Goal: Task Accomplishment & Management: Answer question/provide support

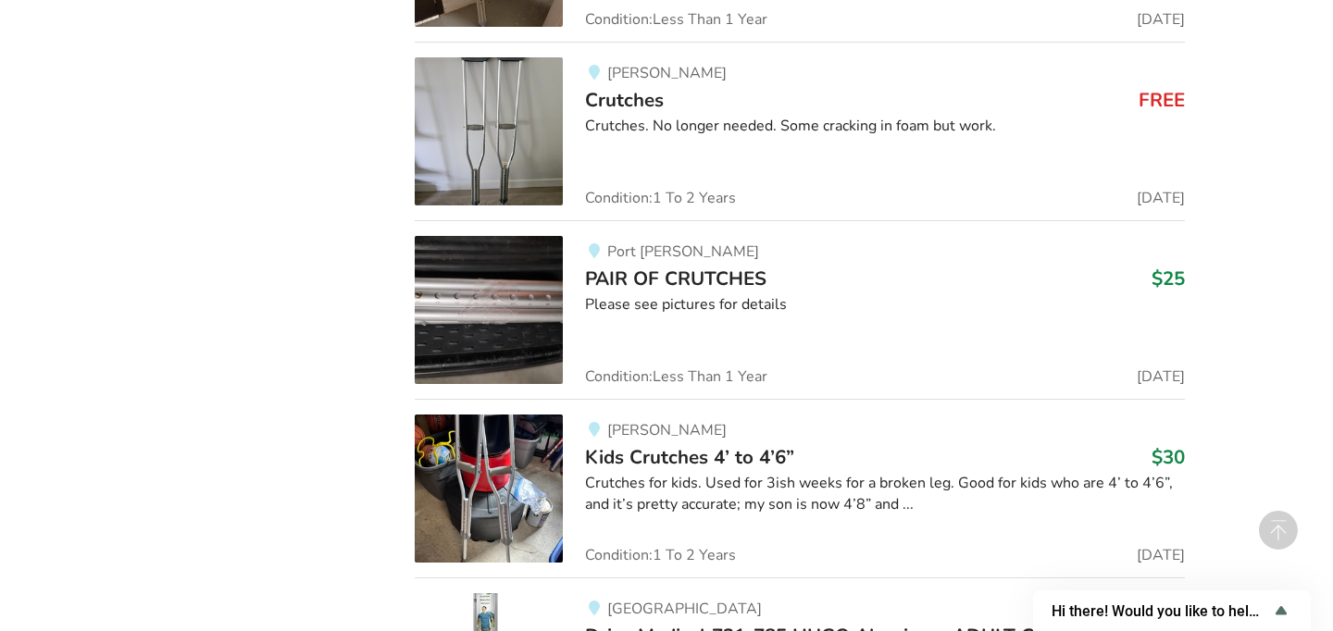
scroll to position [4316, 0]
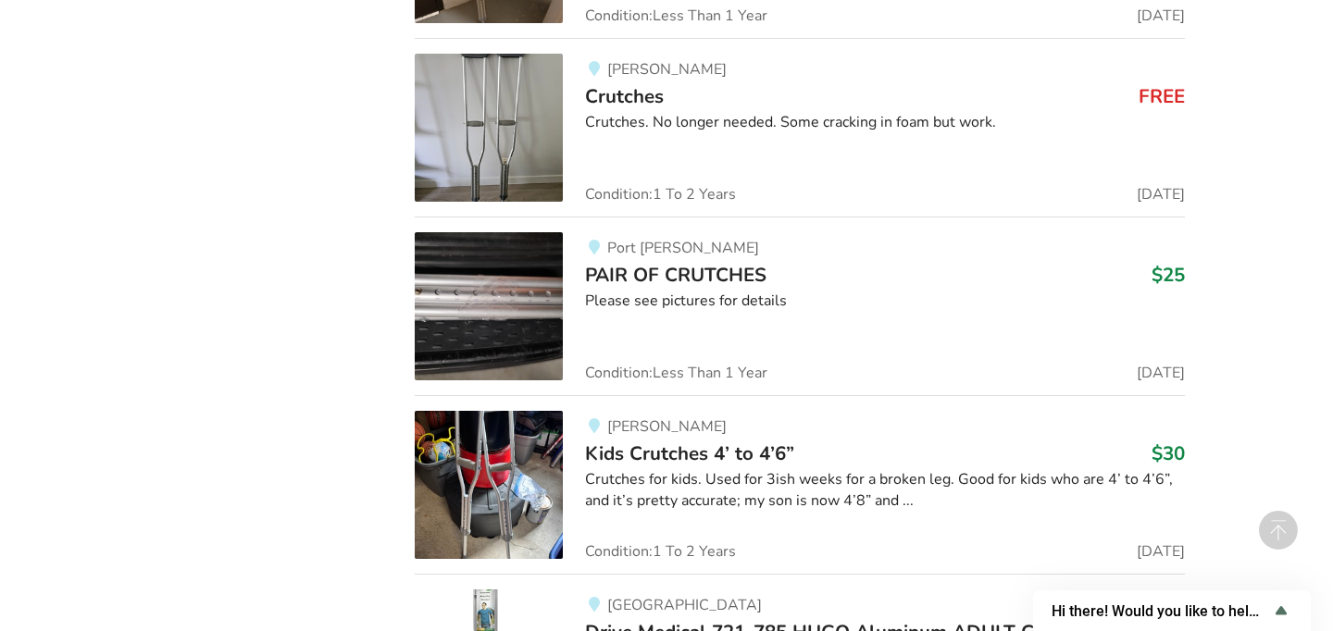
click at [296, 305] on div "1 Filters Selected "Crutches" Categories Bathroom Safety Bedroom Equipment Dail…" at bounding box center [267, 590] width 267 height 5778
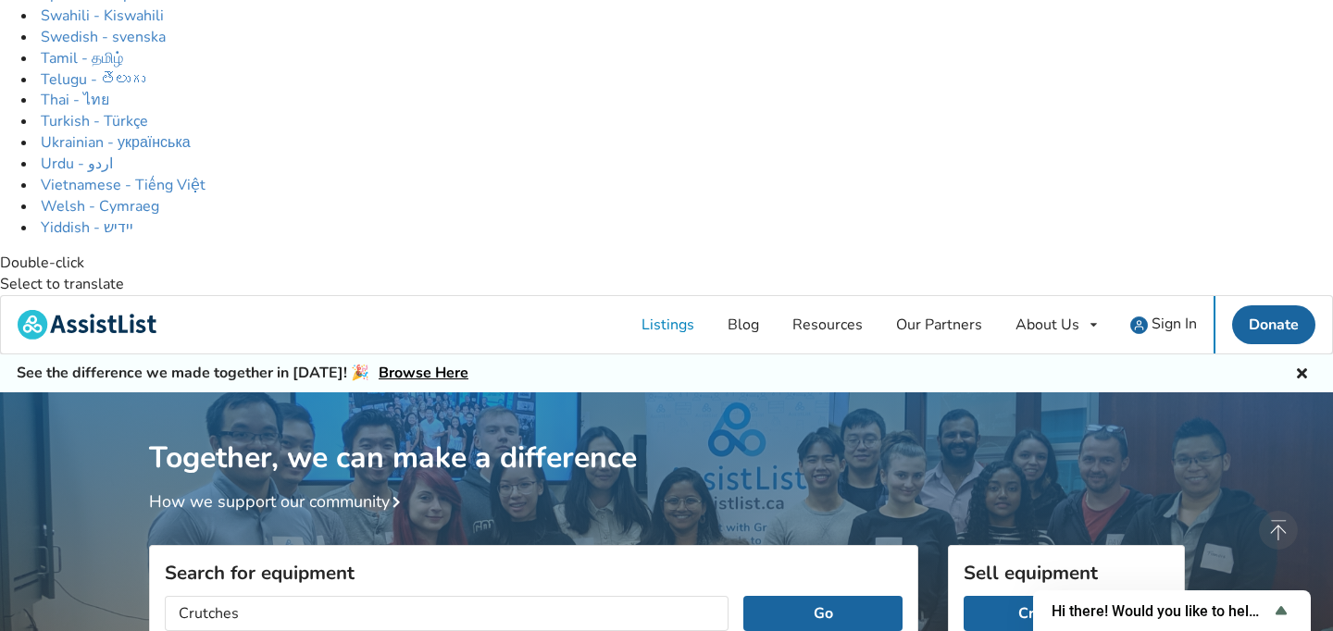
scroll to position [0, 0]
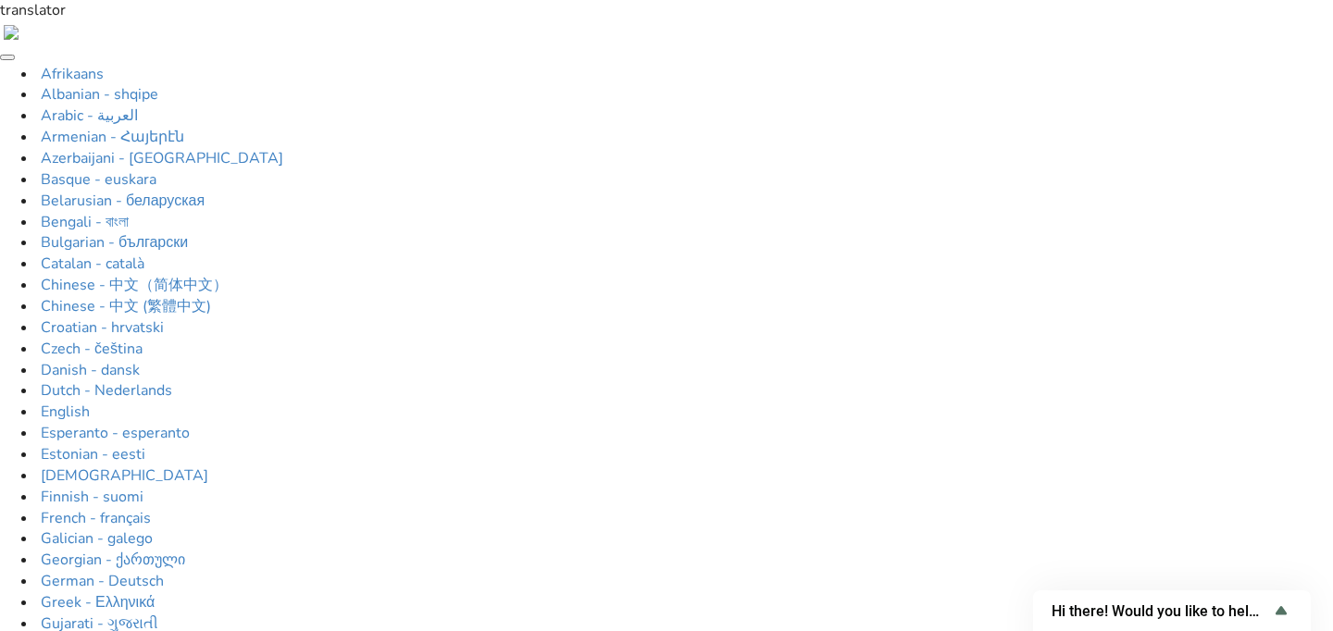
type input "manual wheelchair"
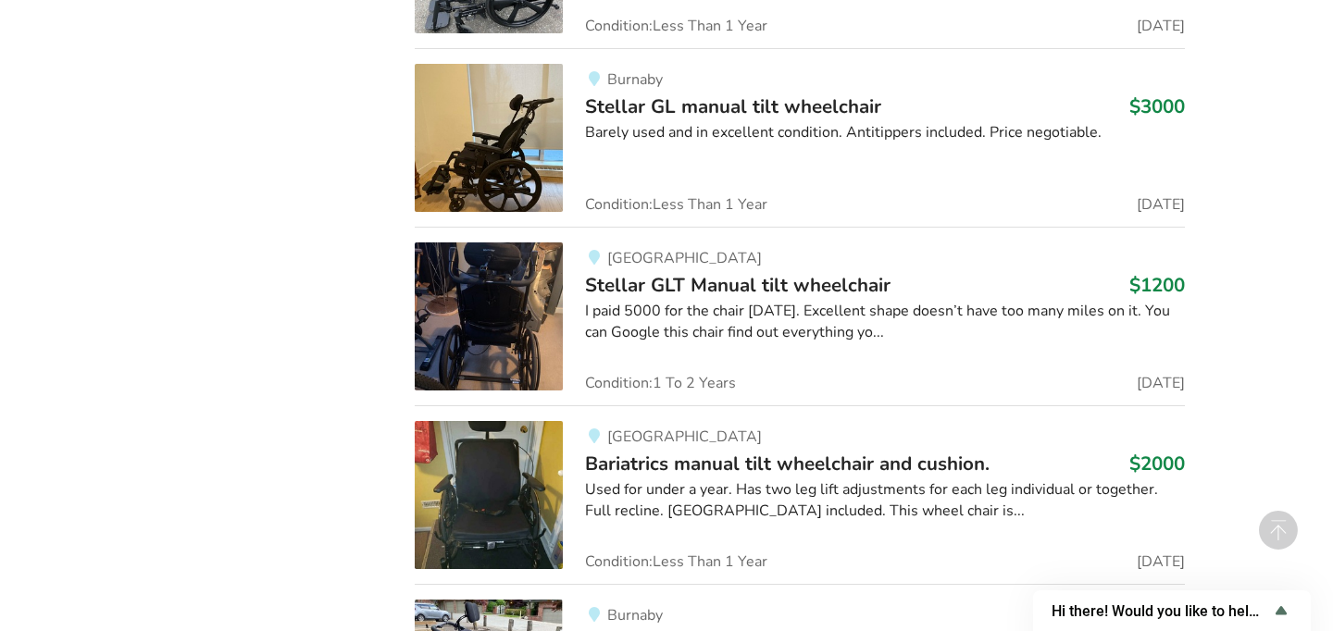
scroll to position [3416, 0]
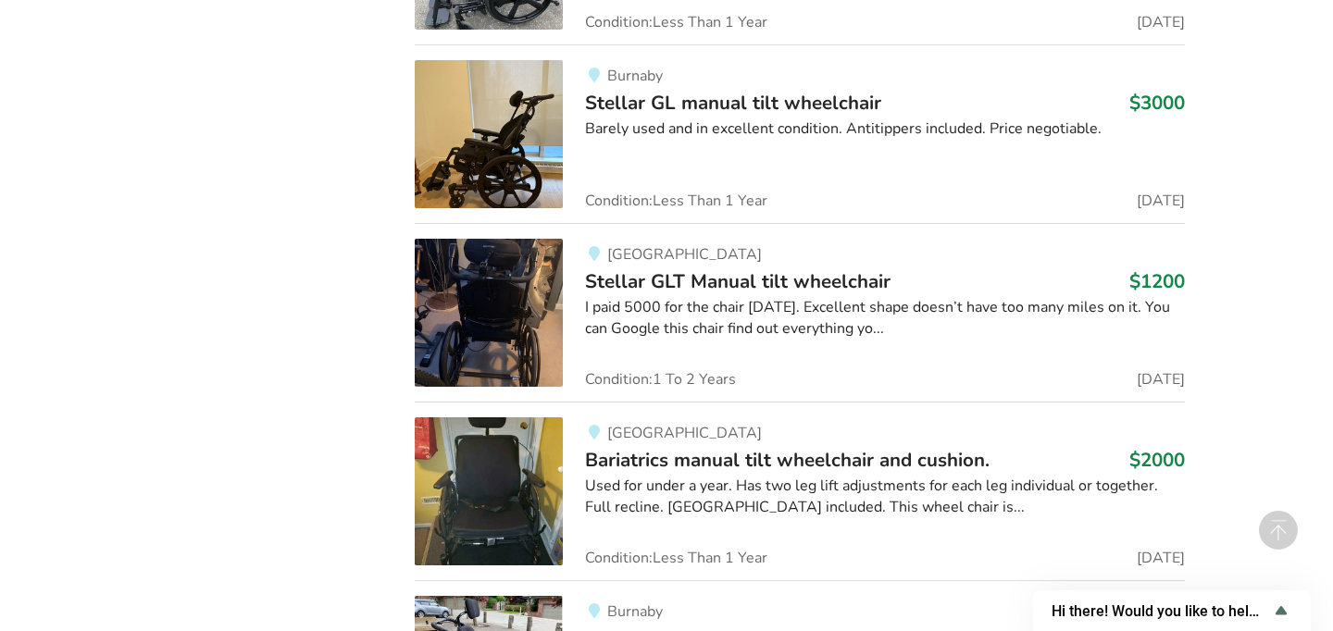
click at [262, 380] on div "1 Filters Selected "manual wheelchair" Categories Bathroom Safety Bedroom Equip…" at bounding box center [267, 504] width 267 height 3806
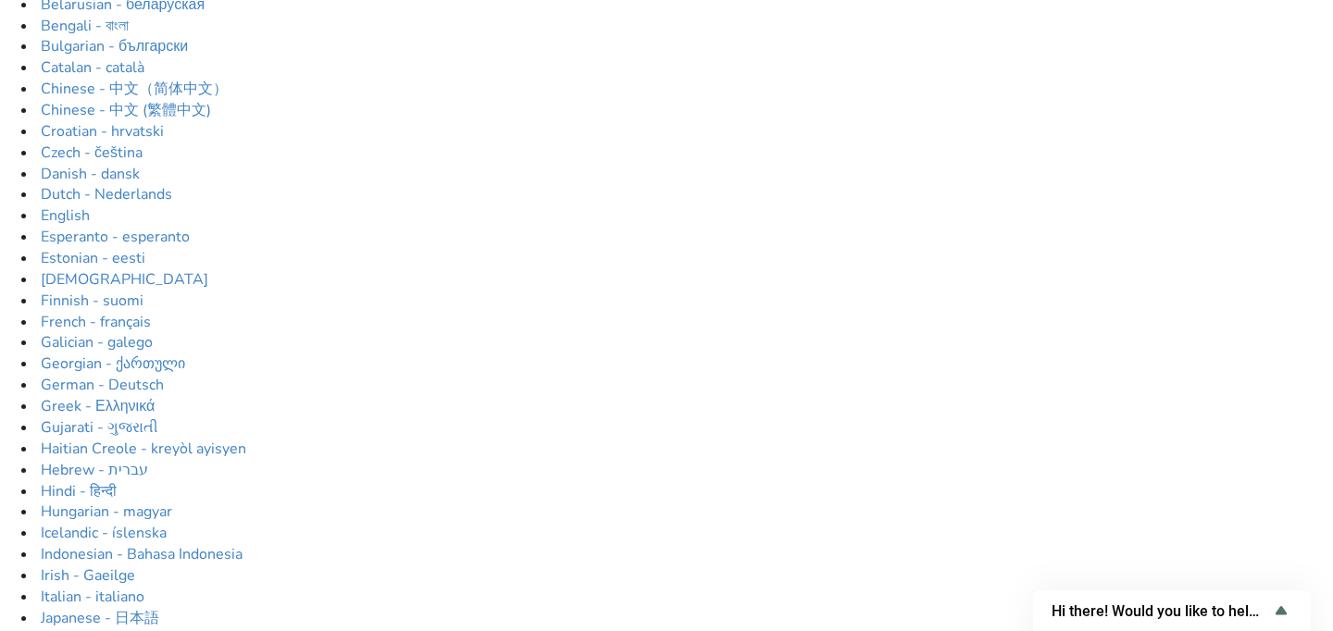
scroll to position [194, 0]
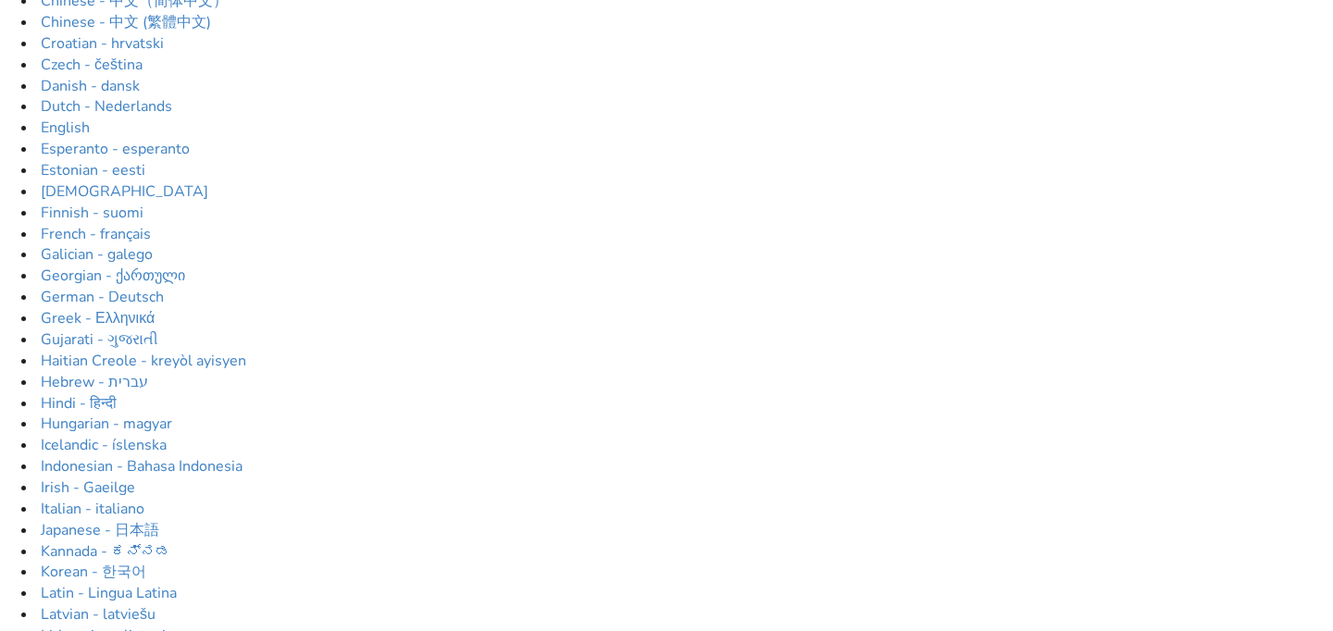
scroll to position [272, 0]
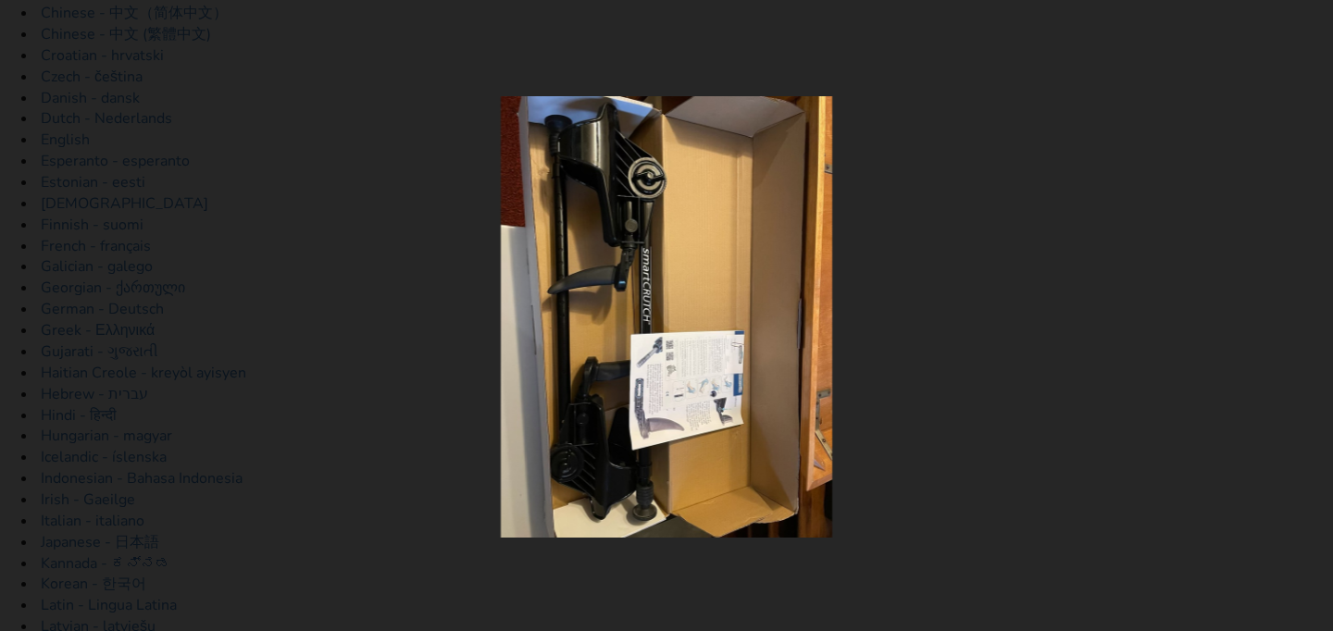
click at [694, 393] on img at bounding box center [666, 316] width 331 height 441
click at [937, 393] on div at bounding box center [666, 316] width 733 height 441
click at [1164, 255] on div at bounding box center [666, 315] width 1333 height 631
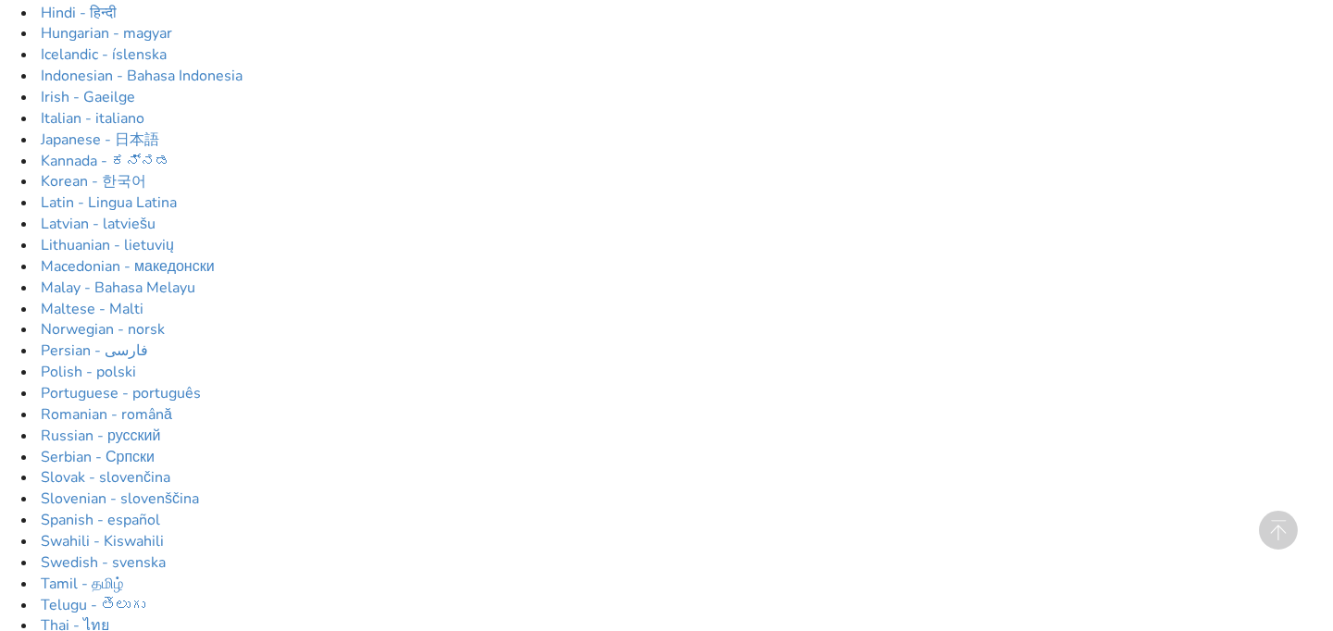
scroll to position [0, 0]
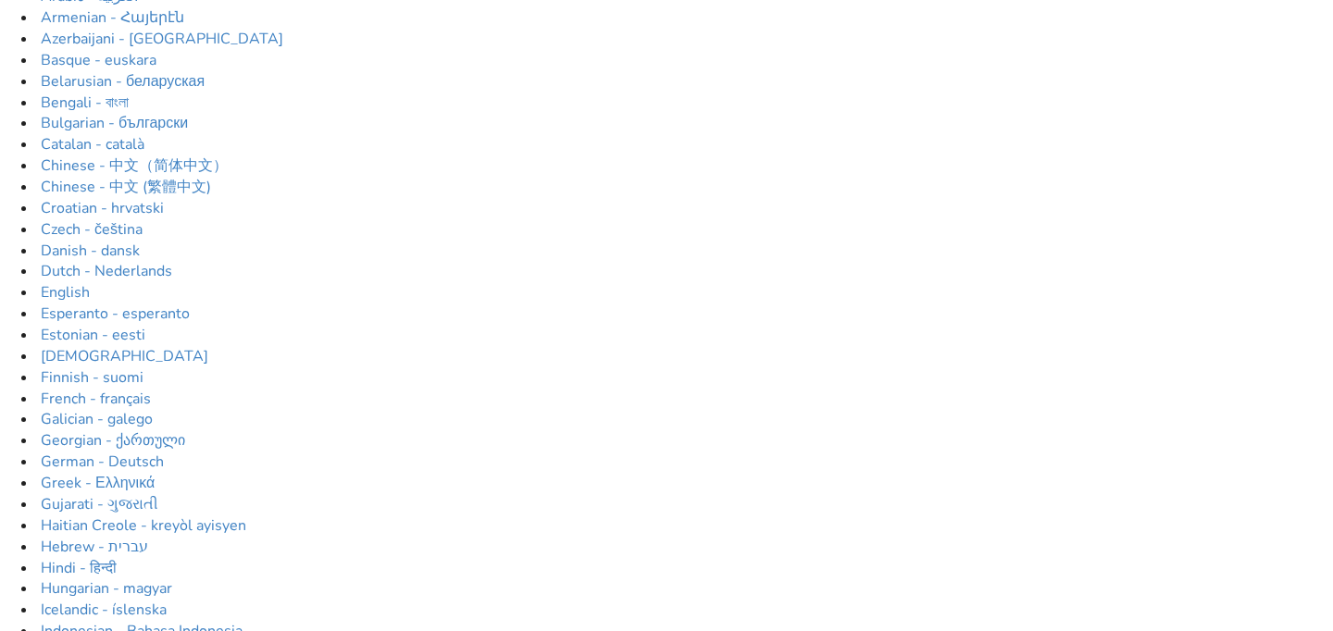
scroll to position [133, 0]
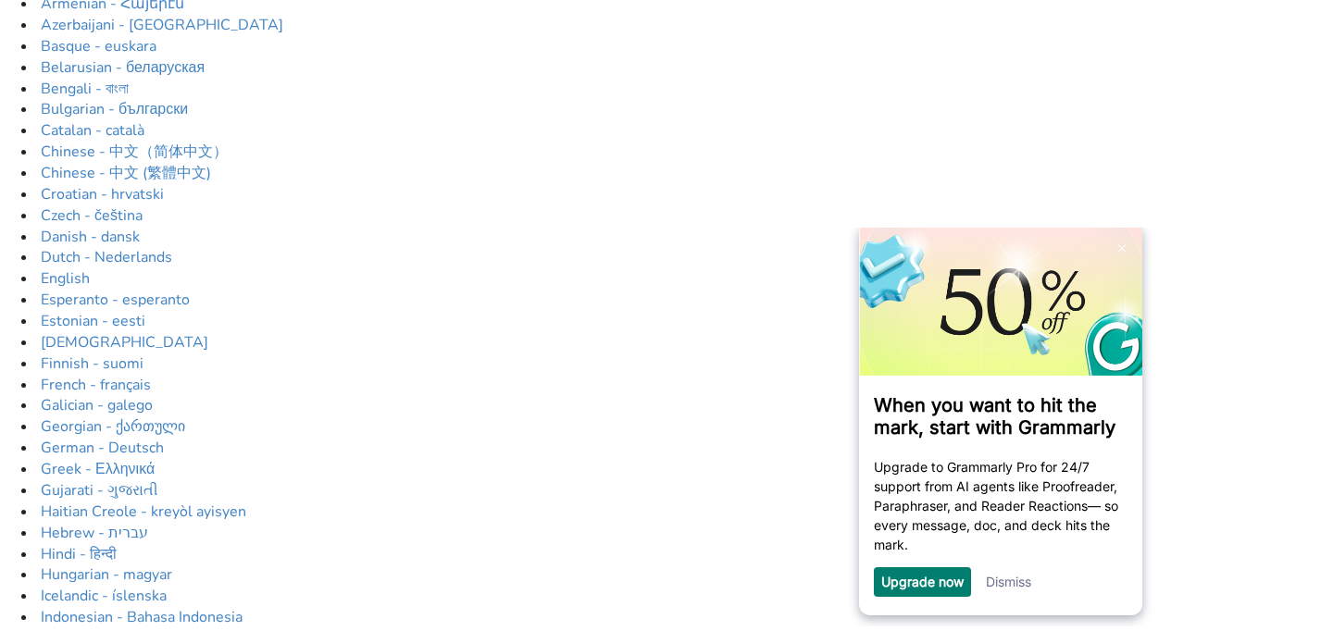
type textarea "Hey there, I was just wondering if these were still available?"
click at [1006, 581] on link "Dismiss" at bounding box center [1007, 582] width 45 height 16
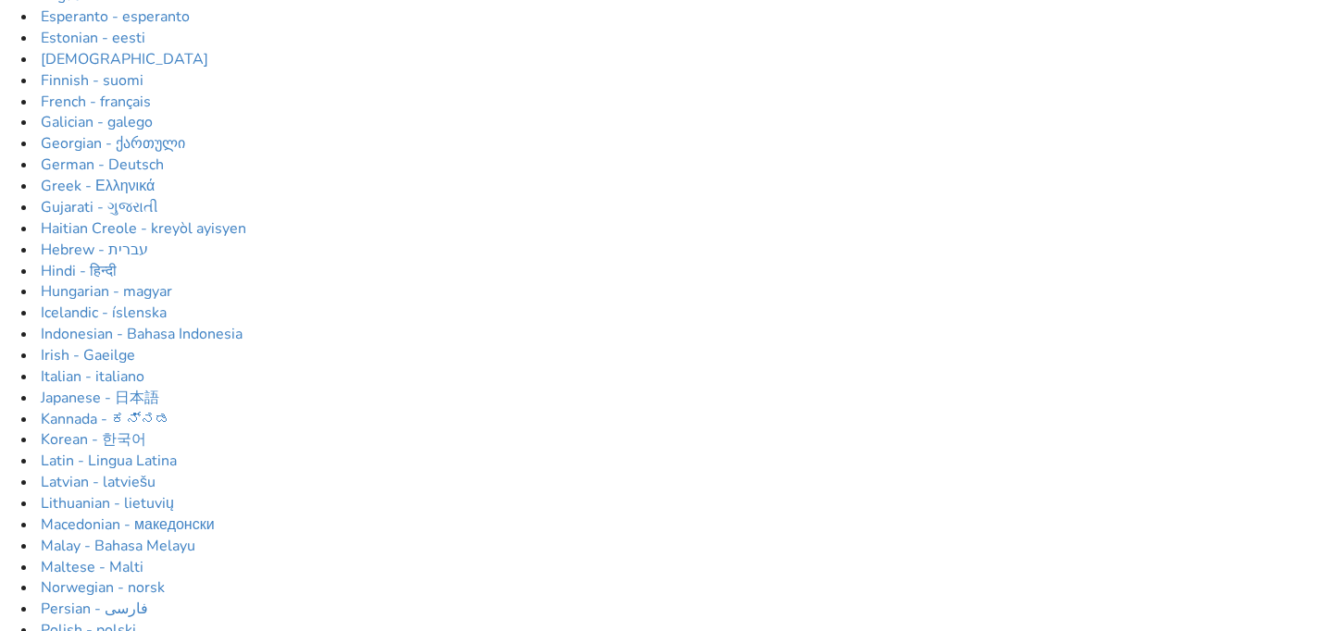
scroll to position [420, 0]
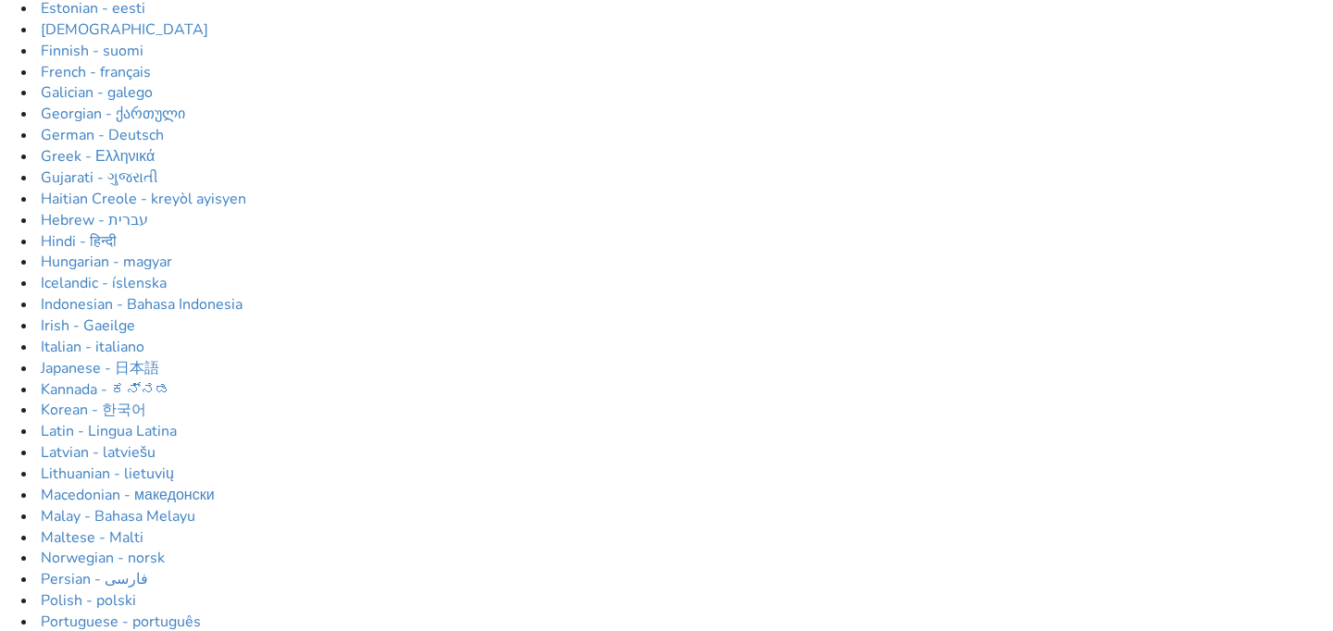
scroll to position [415, 0]
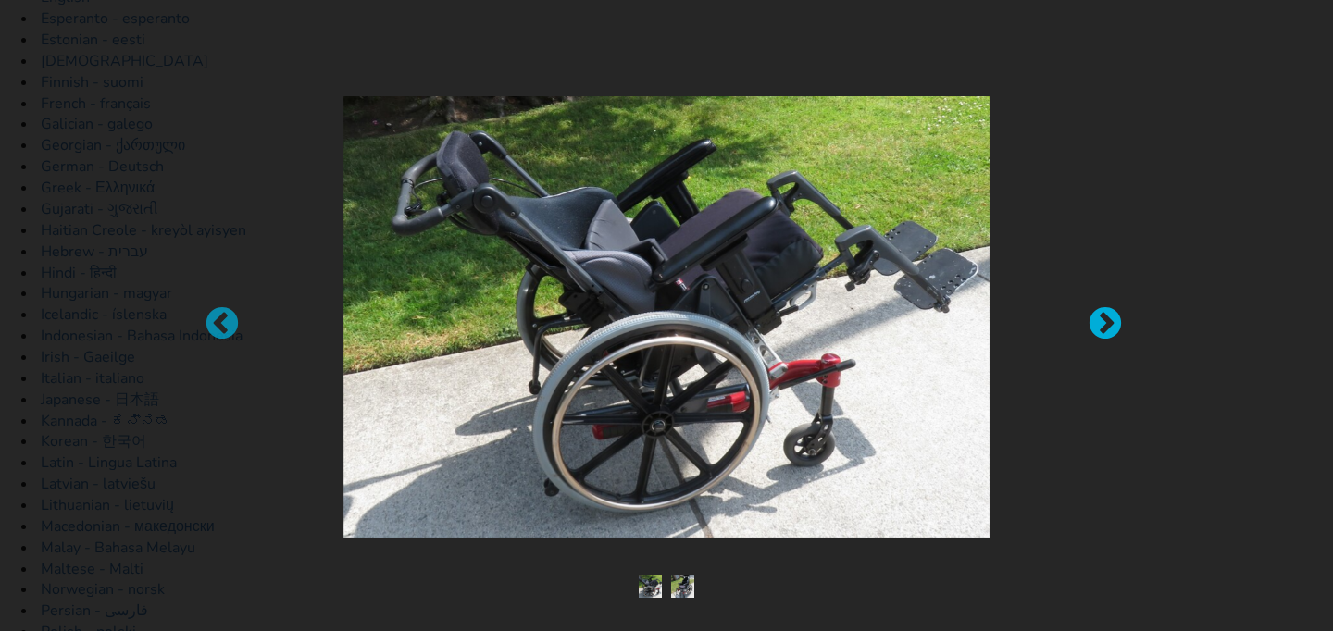
click at [1101, 316] on div at bounding box center [1096, 315] width 19 height 19
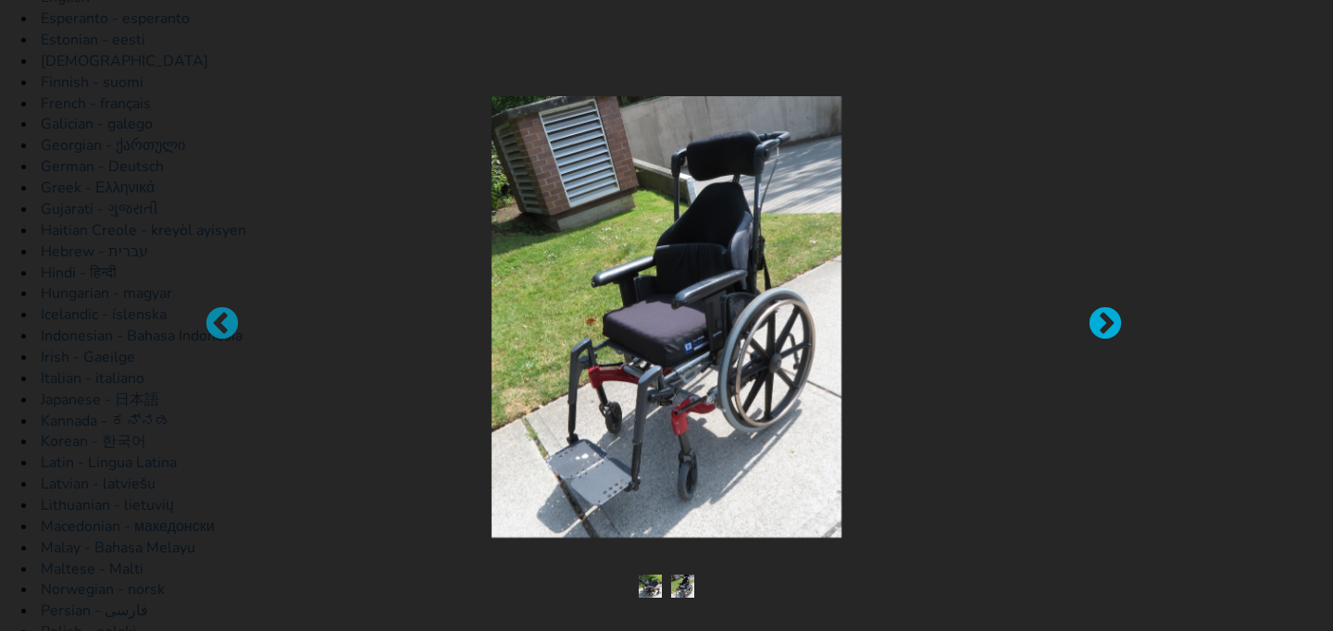
click at [1101, 317] on div at bounding box center [1096, 315] width 19 height 19
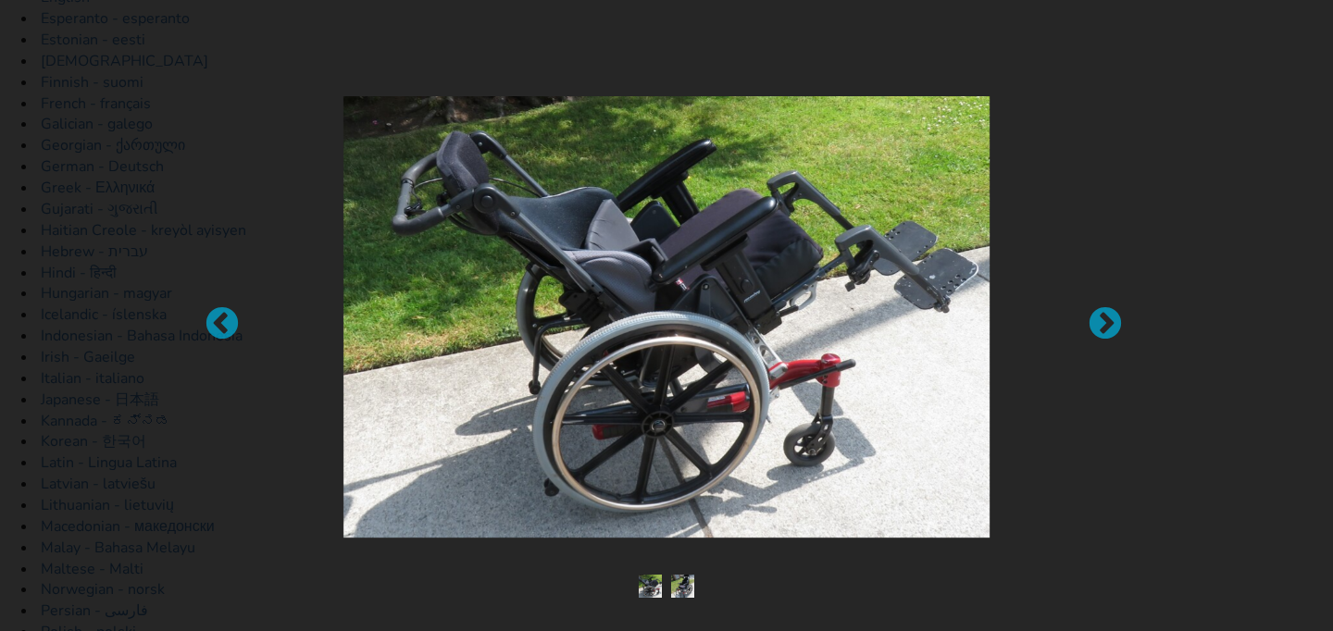
click at [1219, 128] on div at bounding box center [666, 315] width 1333 height 631
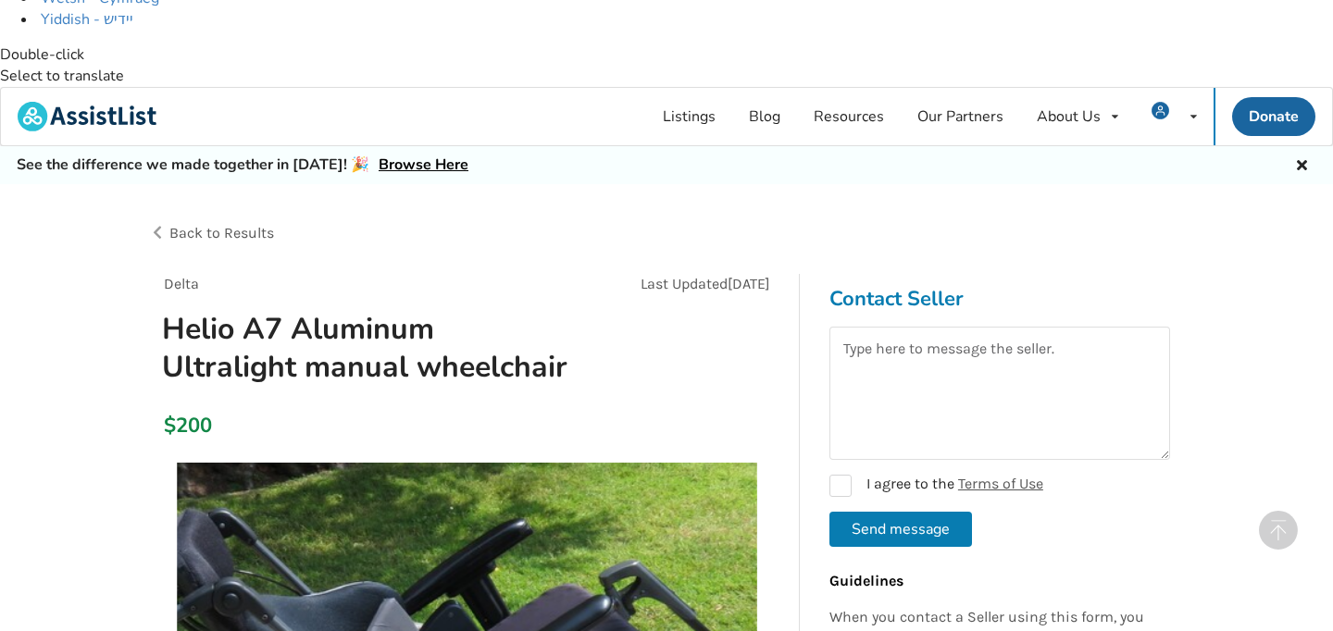
scroll to position [1424, 0]
